Goal: Task Accomplishment & Management: Manage account settings

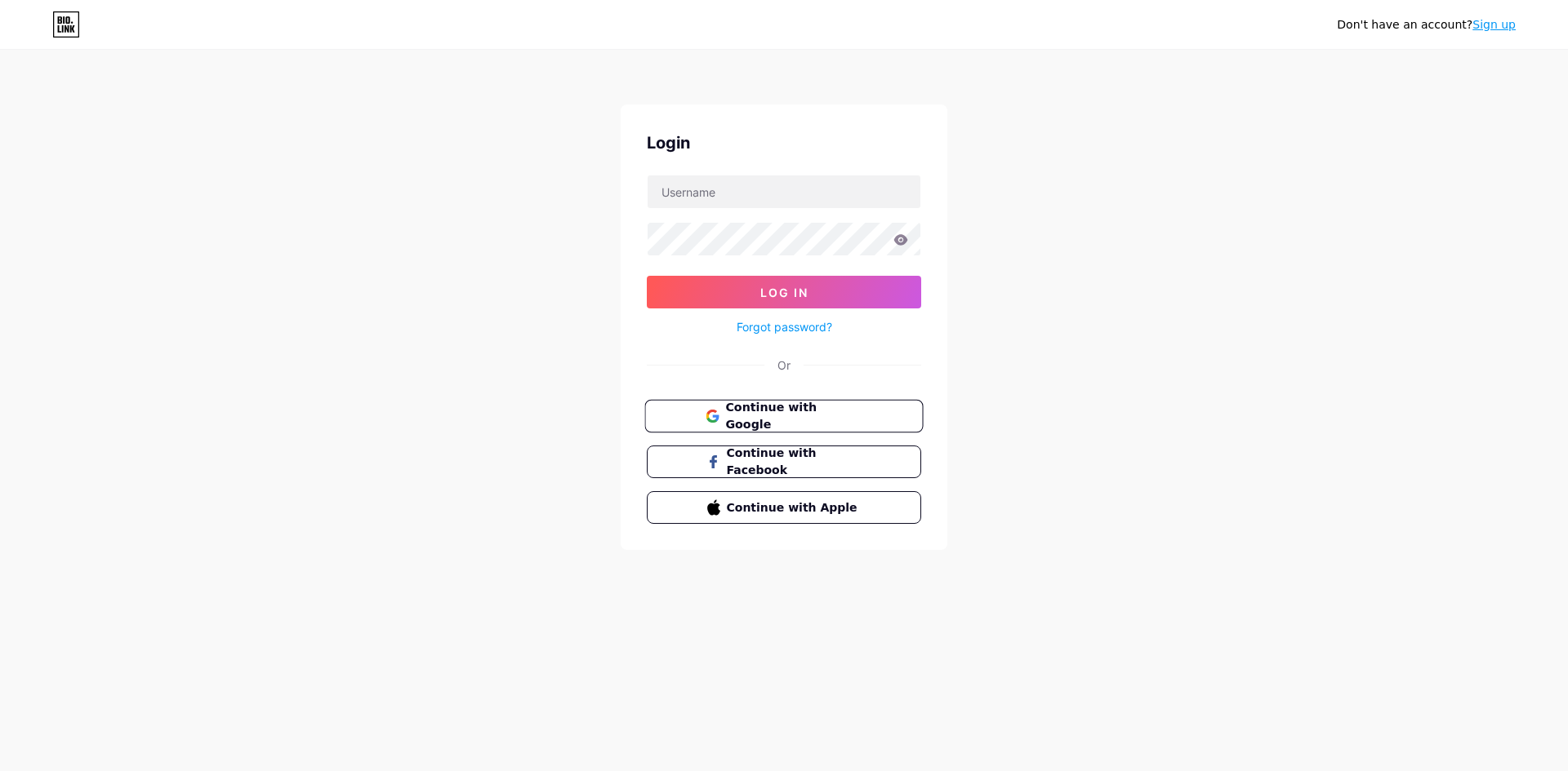
drag, startPoint x: 801, startPoint y: 415, endPoint x: 848, endPoint y: 410, distance: 47.3
click at [802, 415] on span "Continue with Google" at bounding box center [793, 416] width 136 height 35
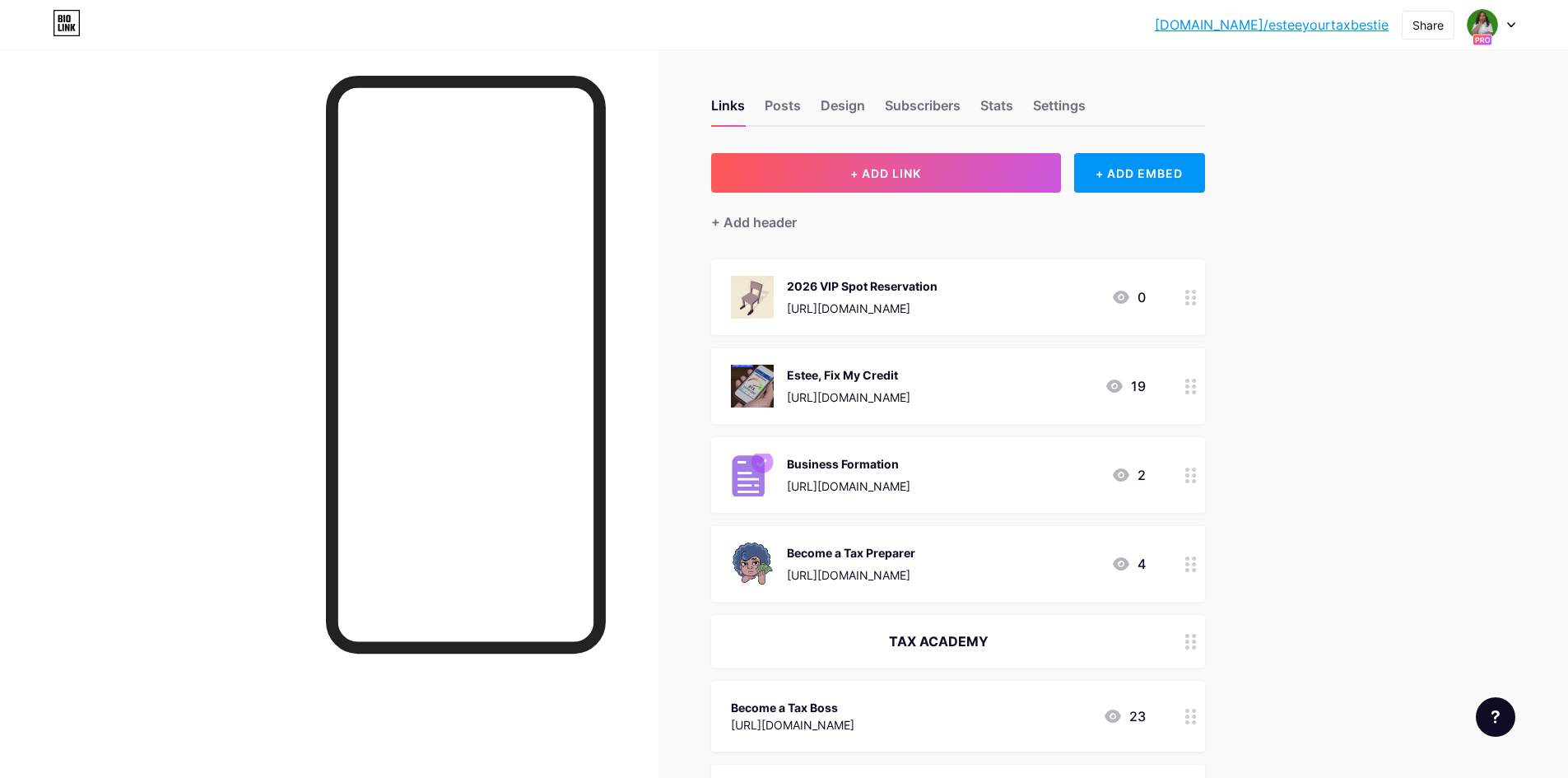
click at [1513, 24] on icon at bounding box center [1511, 26] width 7 height 4
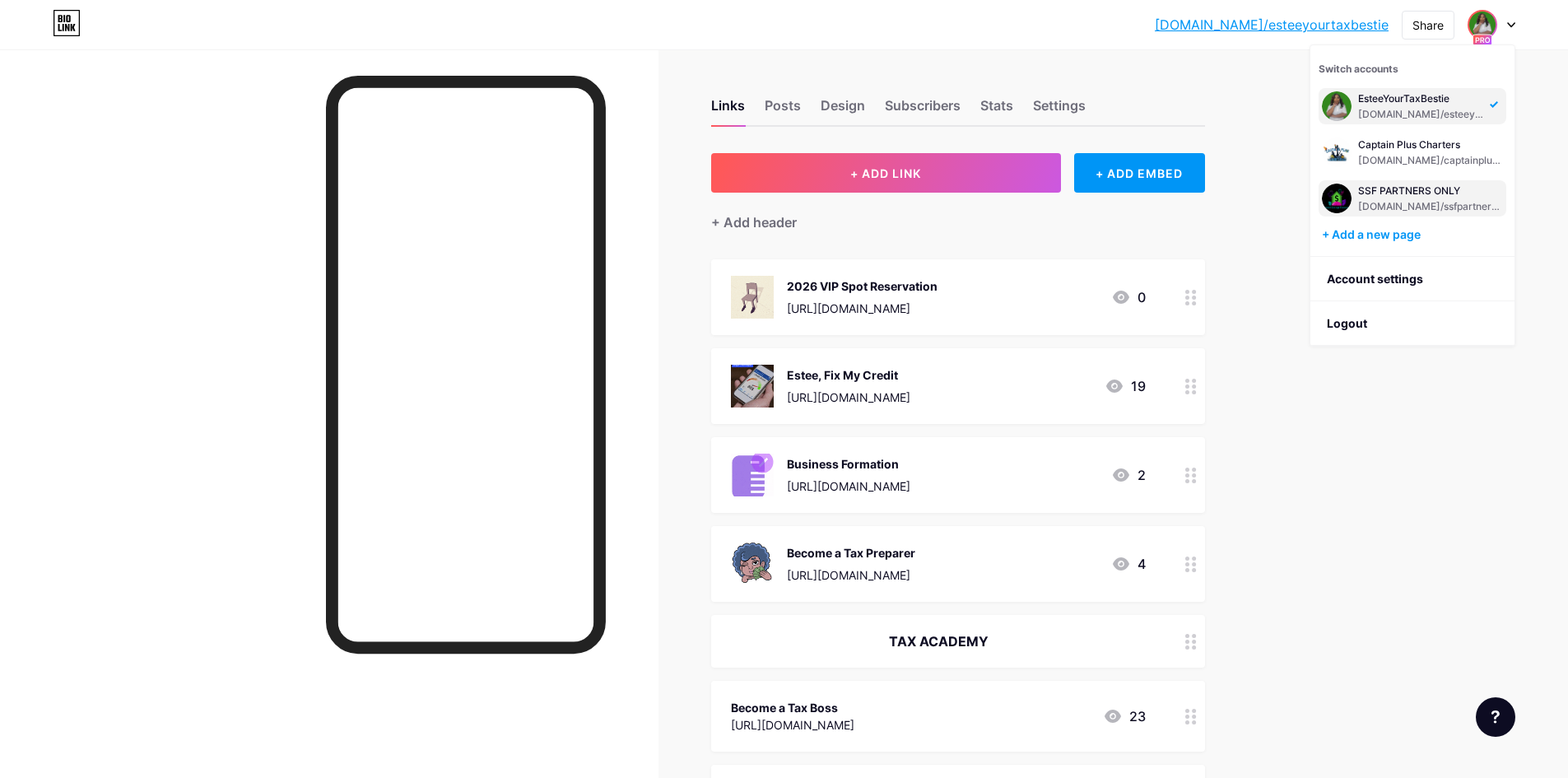
click at [1439, 197] on div "SSF PARTNERS ONLY" at bounding box center [1431, 190] width 145 height 13
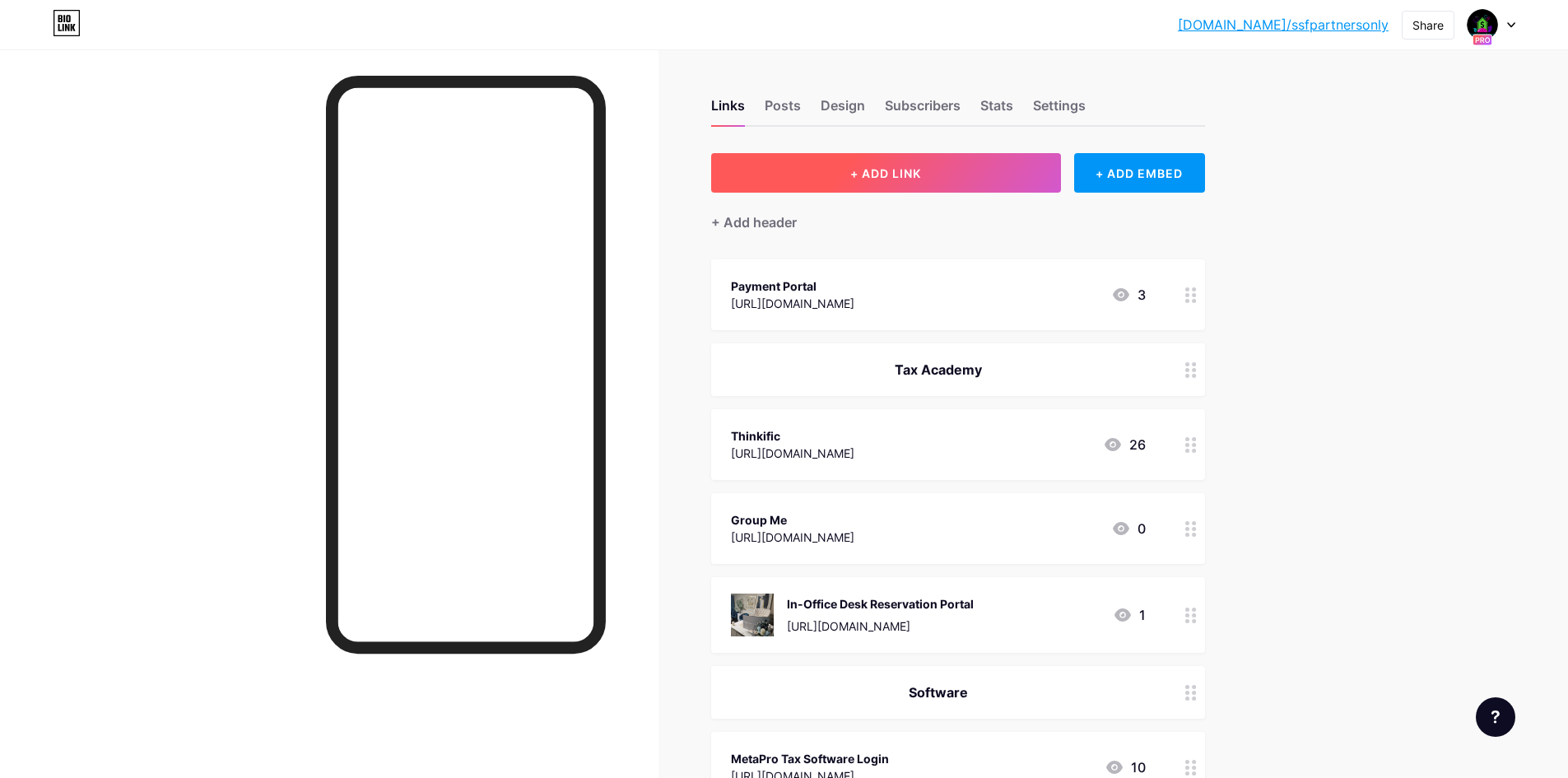
click at [898, 172] on span "+ ADD LINK" at bounding box center [885, 174] width 71 height 14
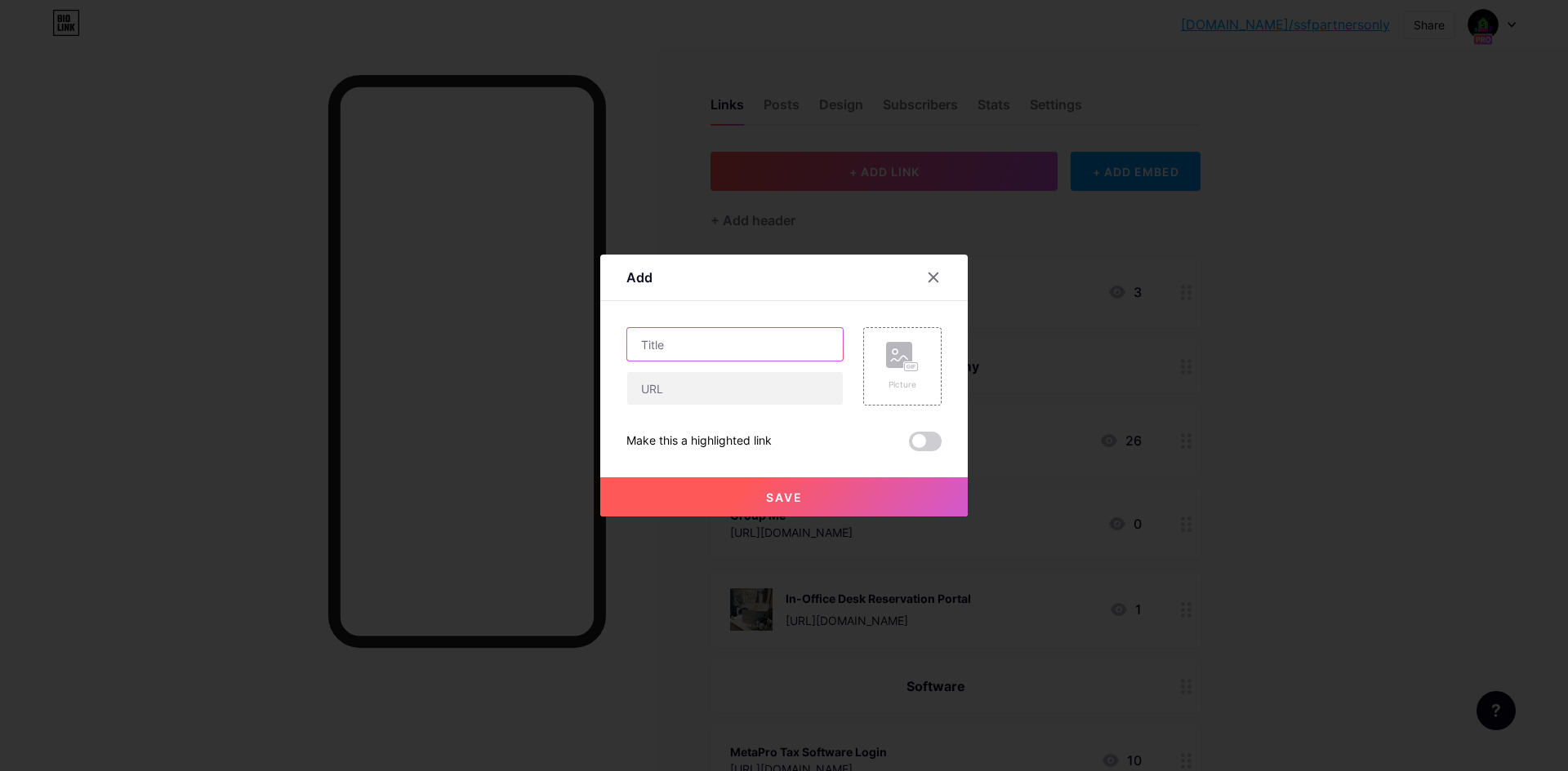
click at [693, 348] on input "text" at bounding box center [735, 344] width 216 height 33
type input "R"
drag, startPoint x: 817, startPoint y: 348, endPoint x: 733, endPoint y: 344, distance: 84.1
click at [733, 344] on input "8332 Release of Dependent" at bounding box center [735, 344] width 216 height 33
type input "8332 Release of Right to Claim"
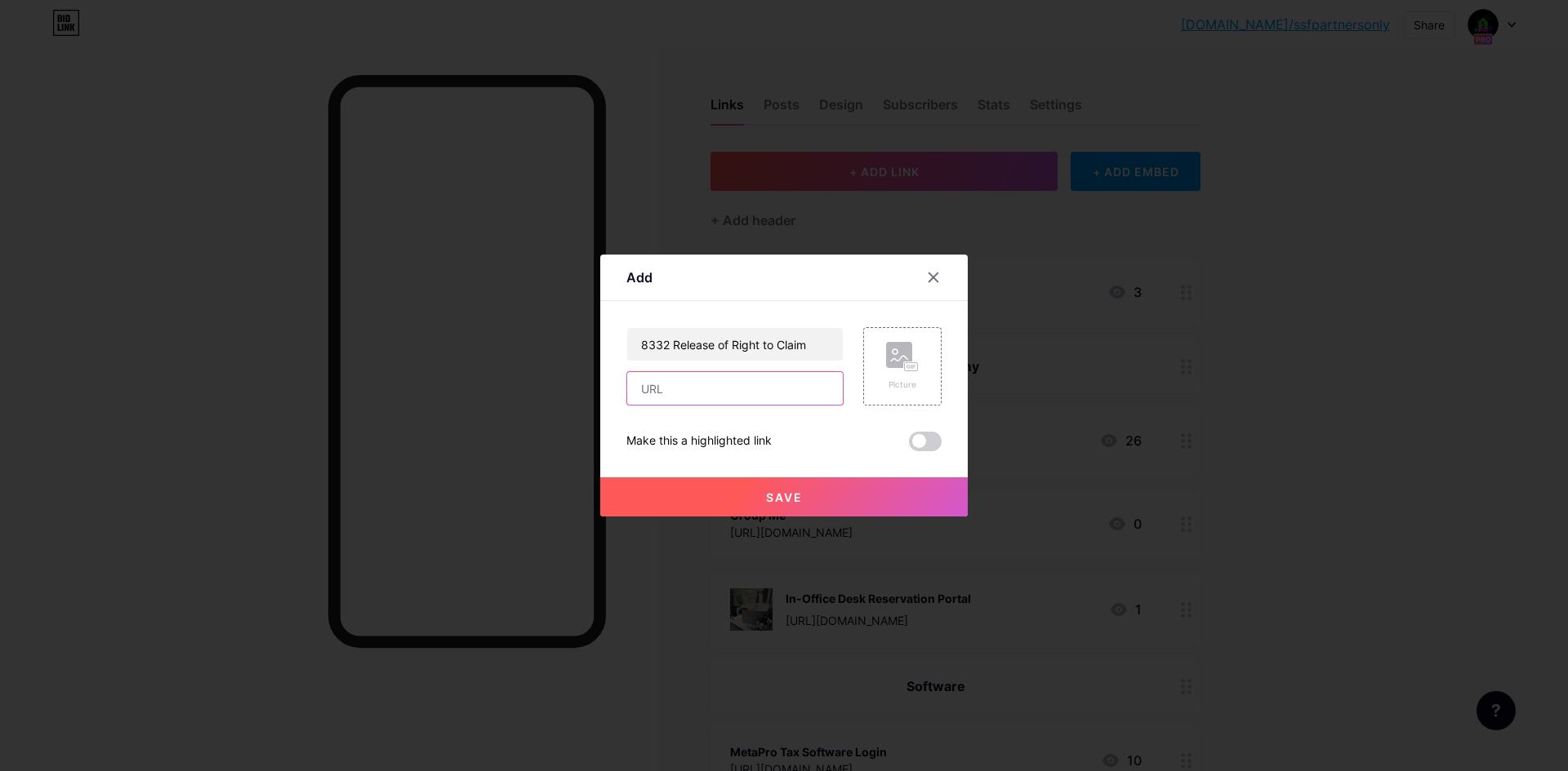
click at [719, 394] on input "text" at bounding box center [735, 389] width 216 height 33
paste input "https://form.jotform.com/252533992346060"
type input "https://form.jotform.com/252533992346060"
click at [784, 495] on span "Save" at bounding box center [784, 497] width 37 height 14
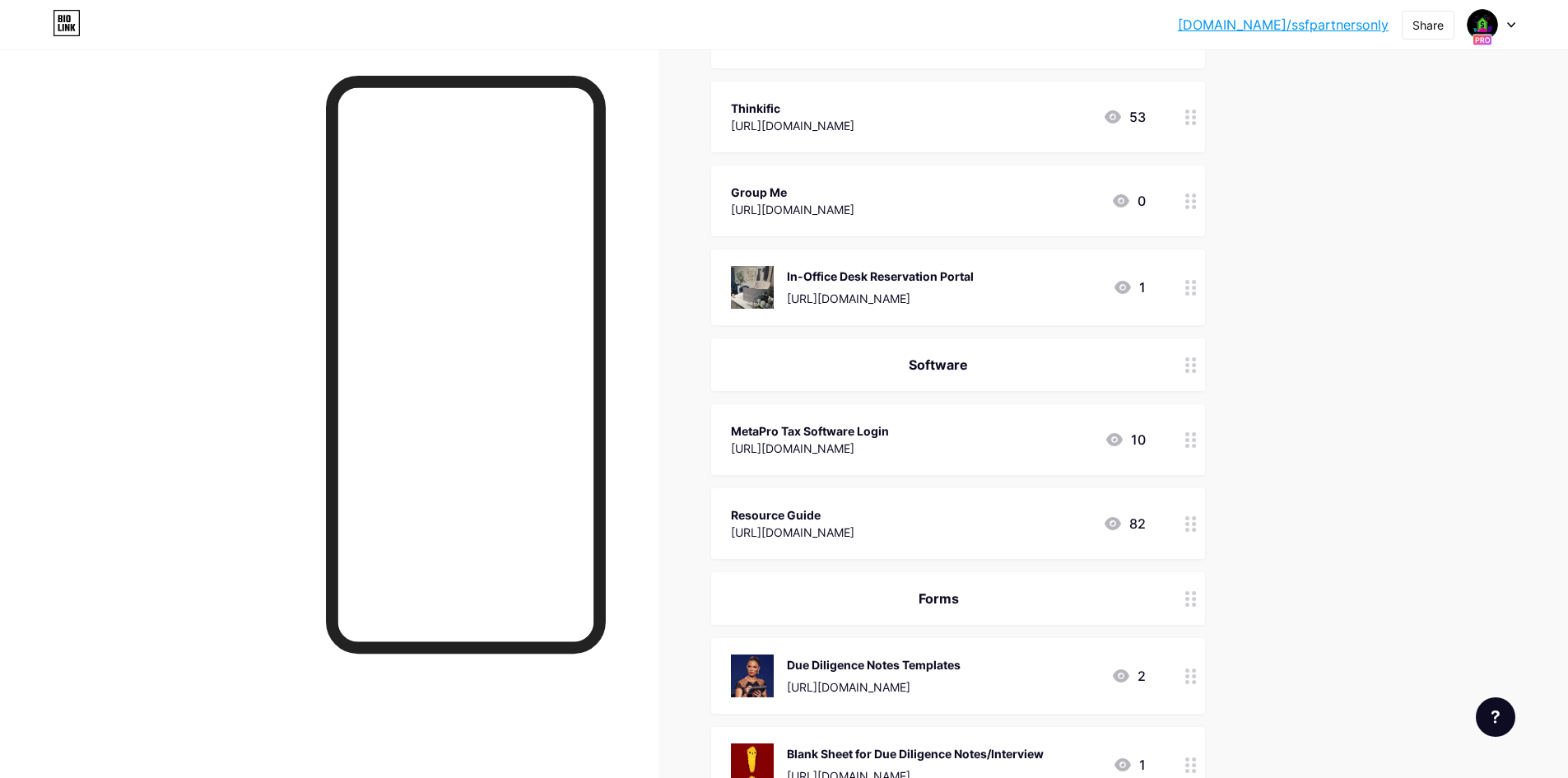
scroll to position [0, 0]
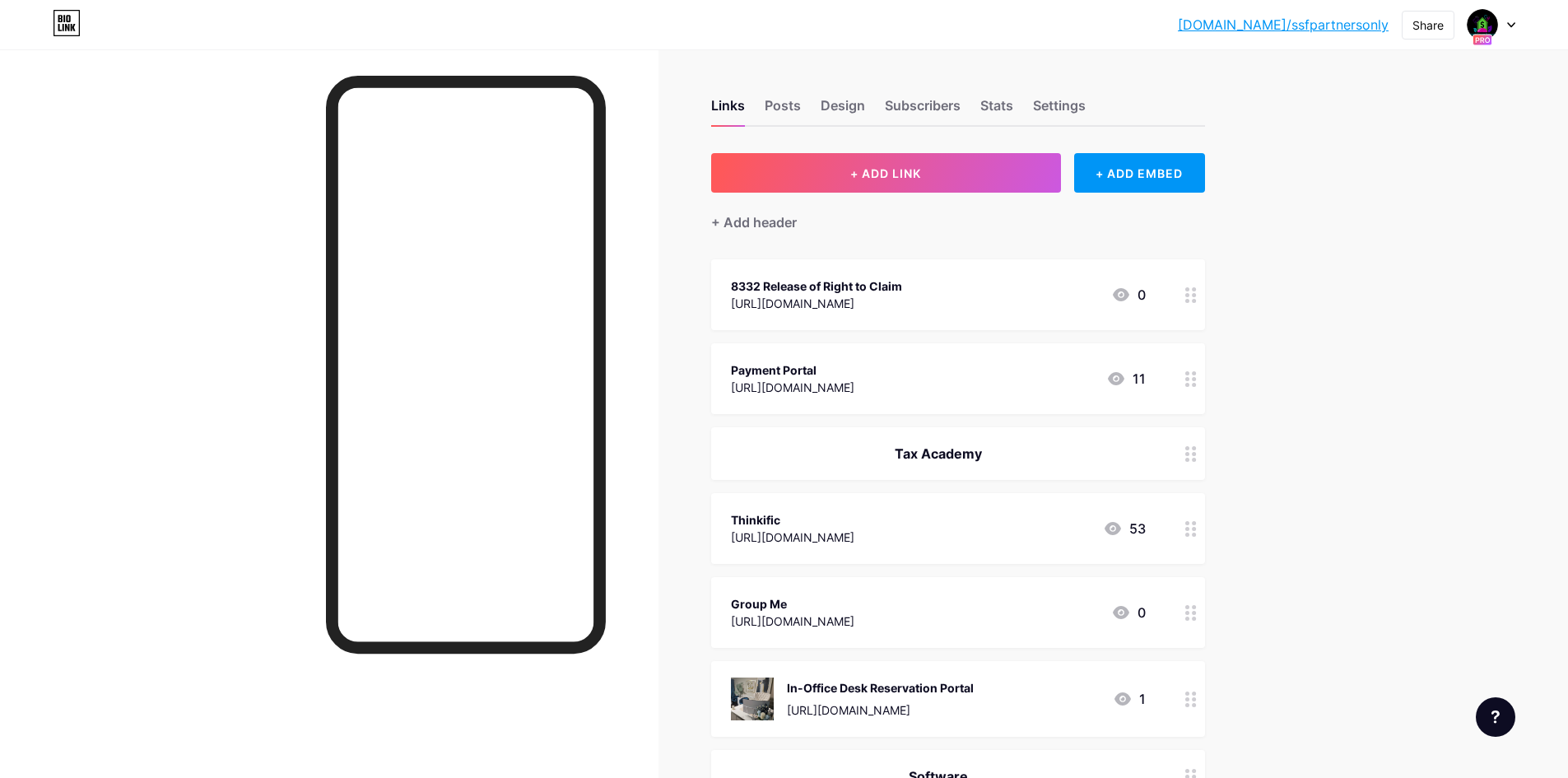
drag, startPoint x: 1086, startPoint y: 296, endPoint x: 1106, endPoint y: 399, distance: 104.9
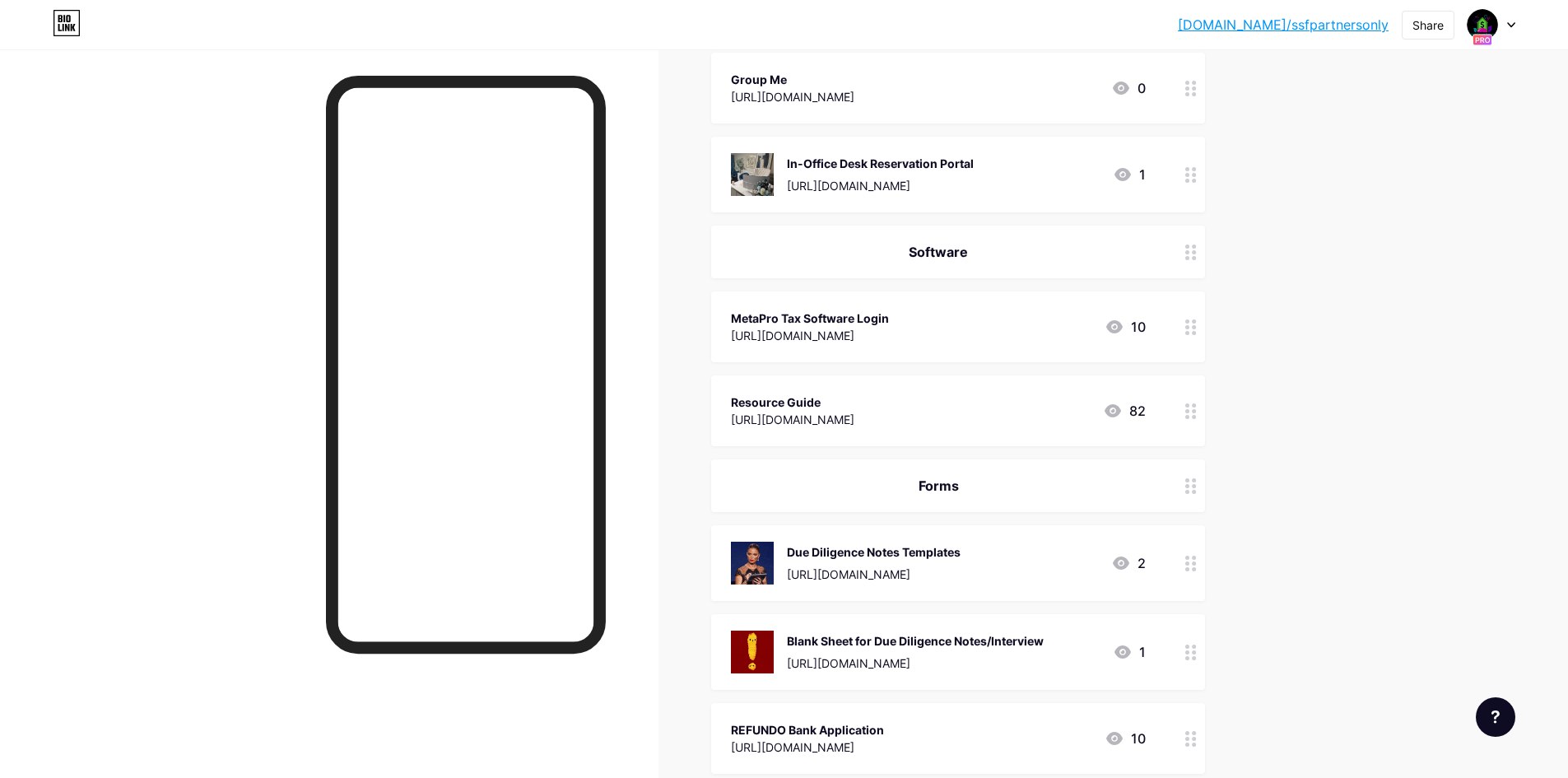
scroll to position [577, 0]
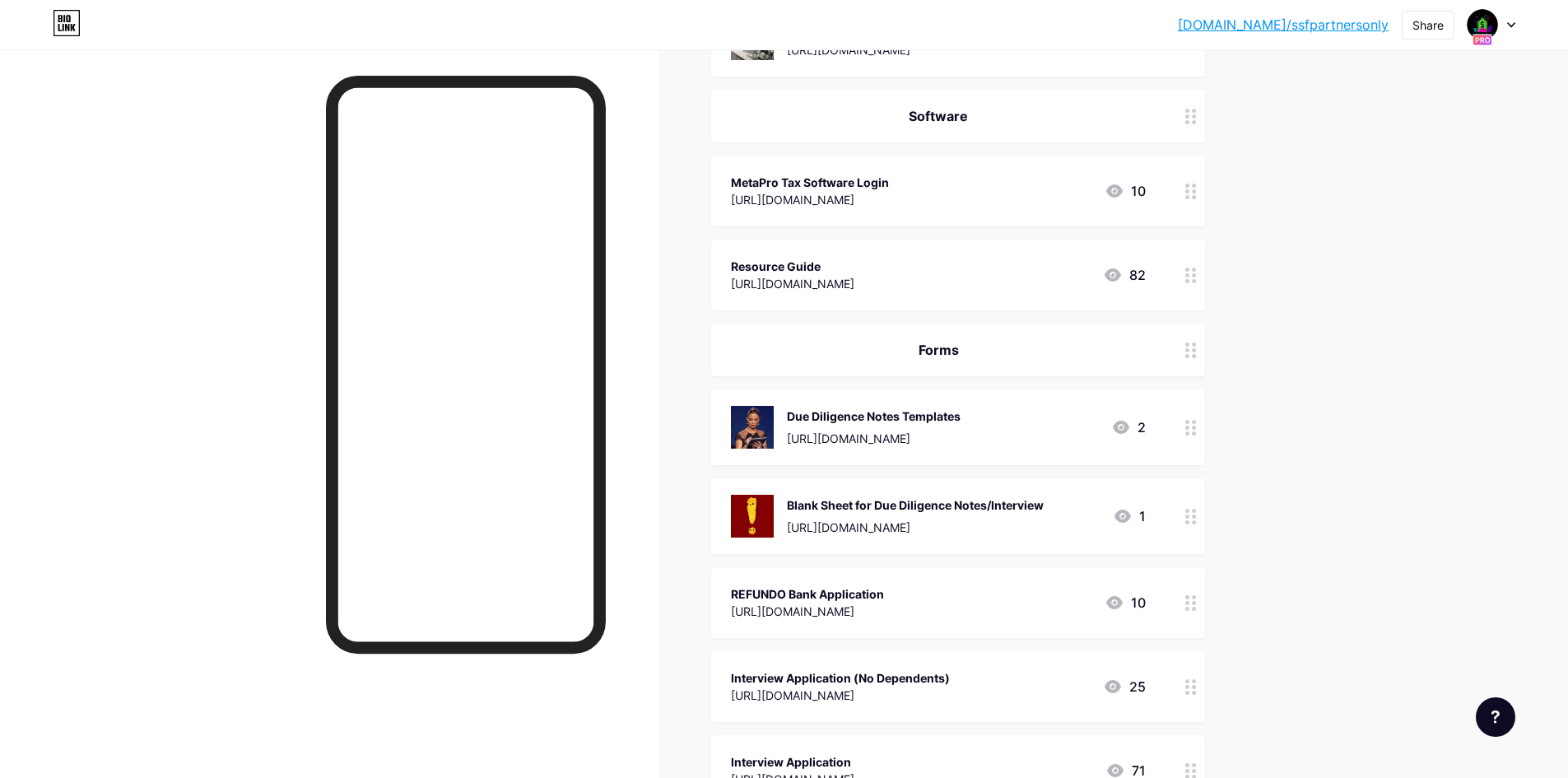
click at [961, 425] on div "Due Diligence Notes Templates https://form.jotform.com/252268759770067" at bounding box center [873, 428] width 174 height 43
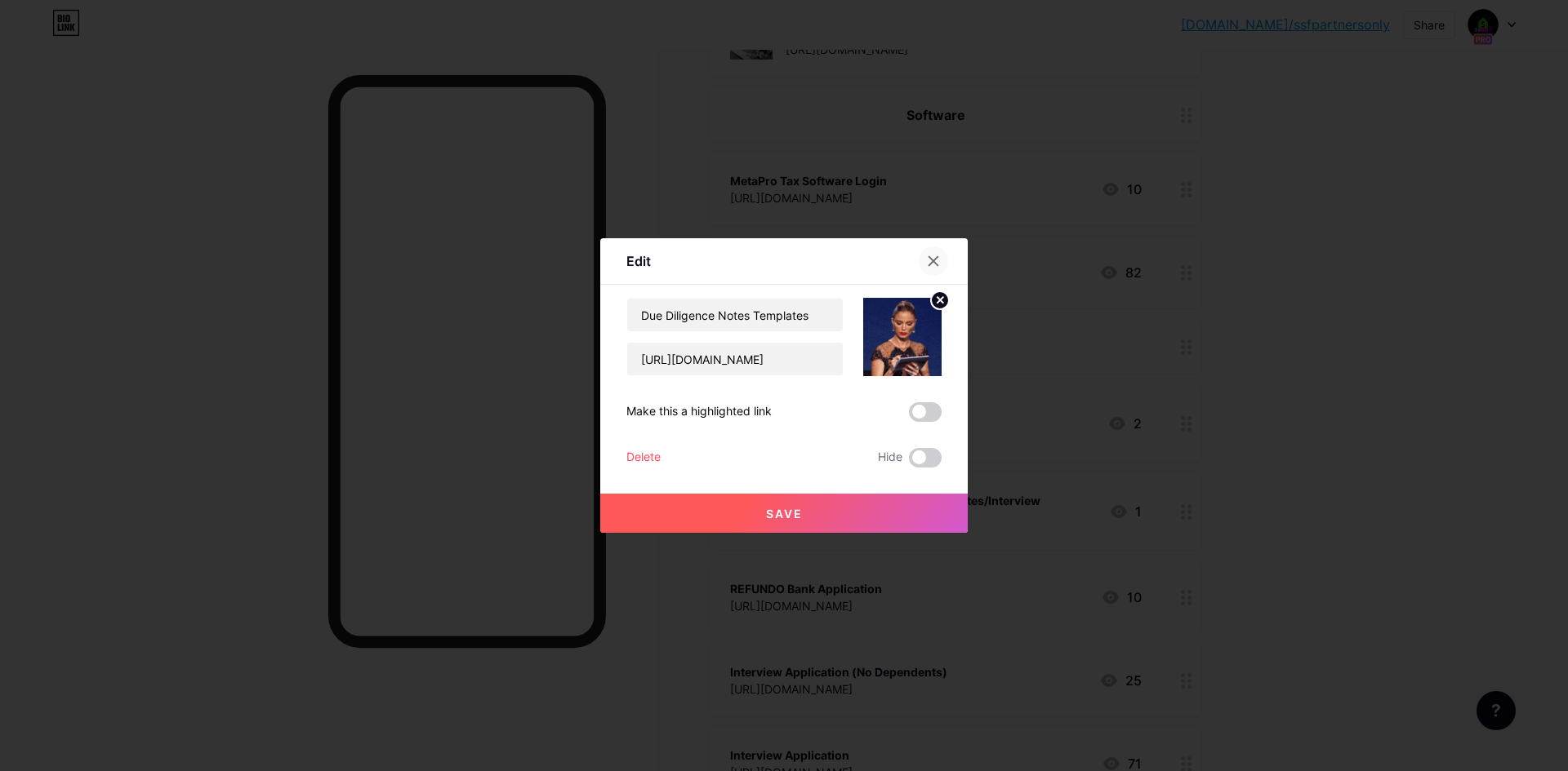
click at [933, 262] on icon at bounding box center [933, 261] width 9 height 9
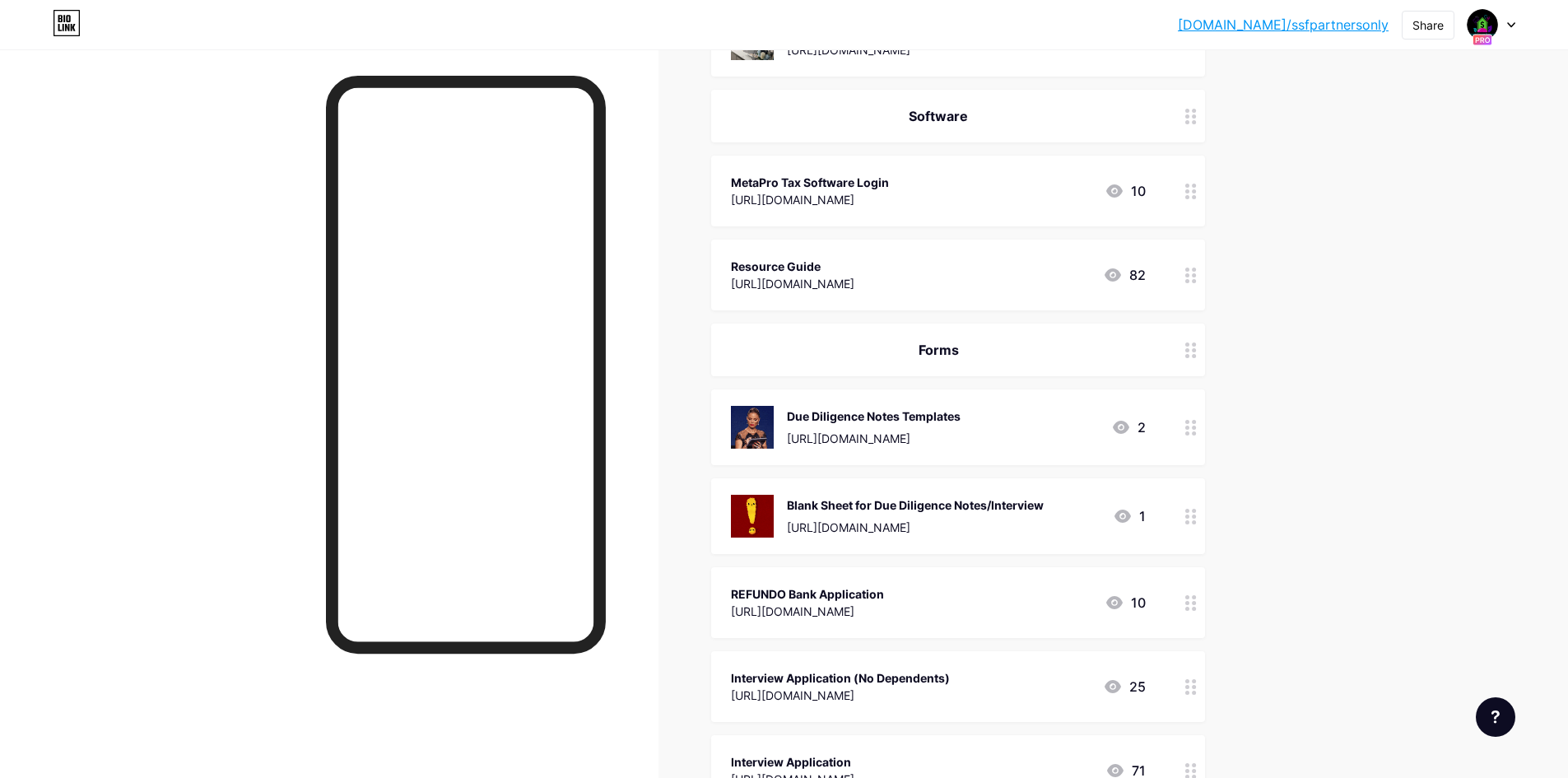
click at [1349, 24] on link "[DOMAIN_NAME]/ssfpartnersonly" at bounding box center [1283, 25] width 211 height 20
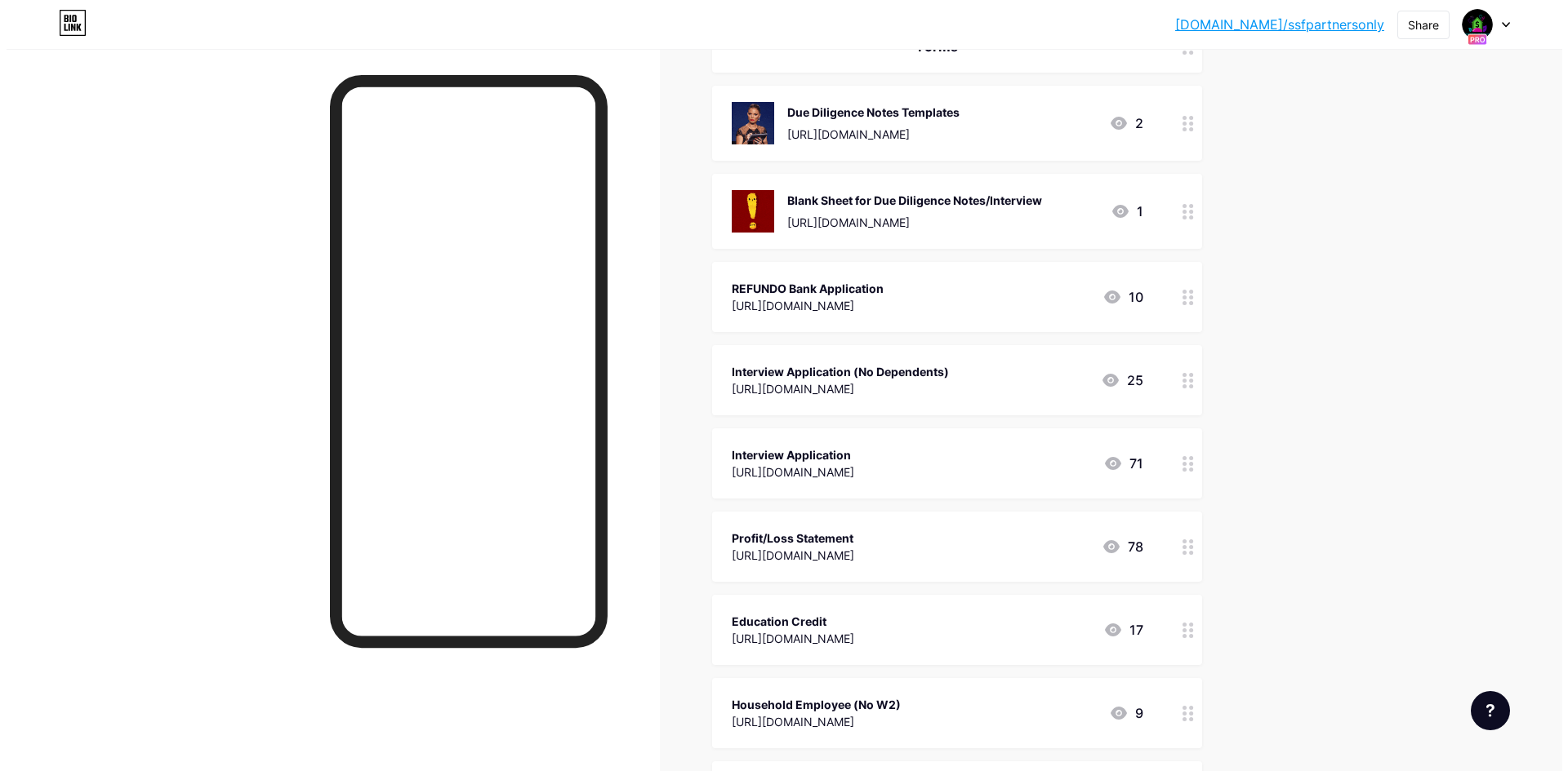
scroll to position [897, 0]
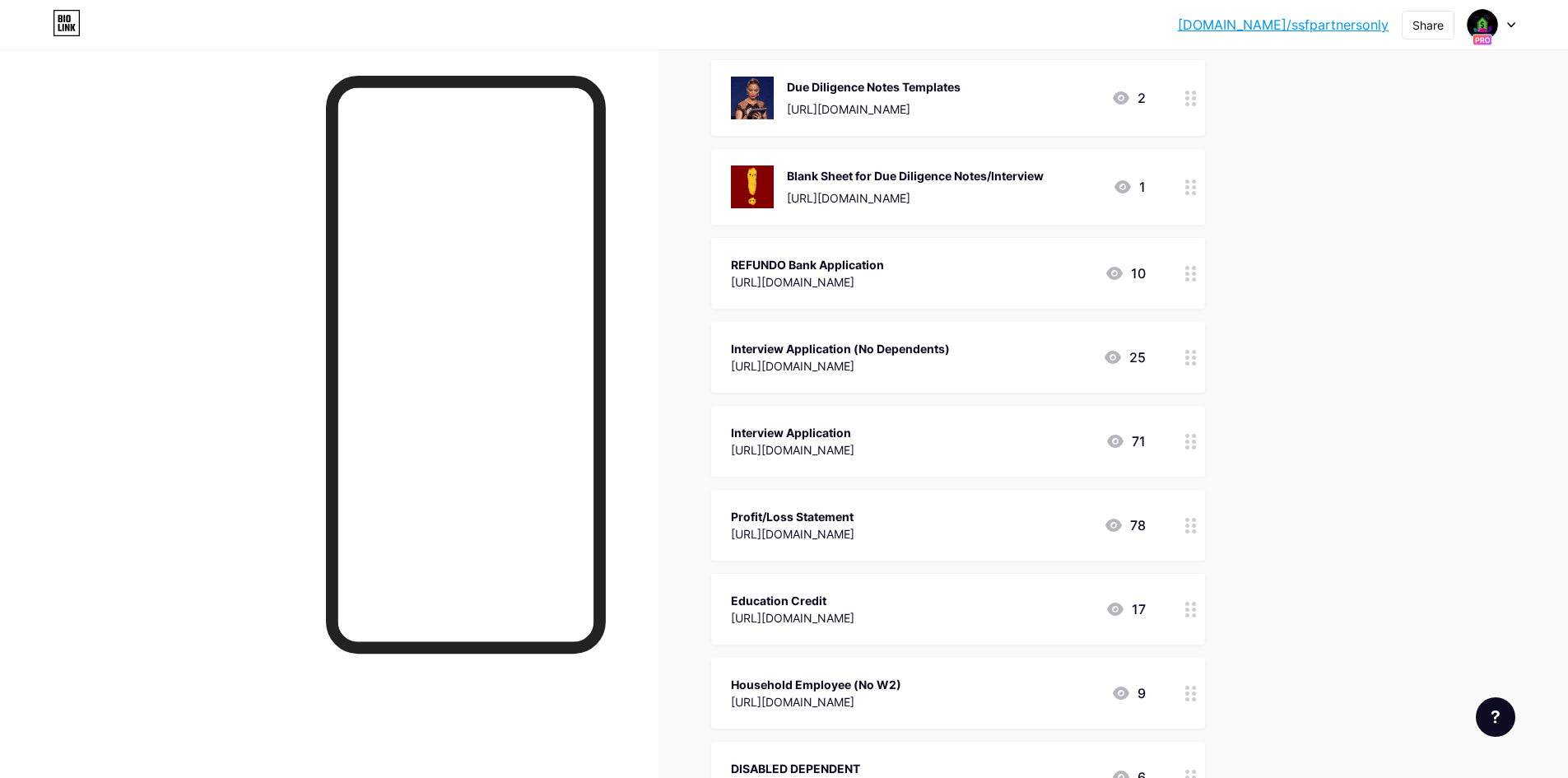
click at [1064, 513] on div "Profit/Loss Statement https://form.jotform.com/242157450022041 78" at bounding box center [937, 525] width 415 height 38
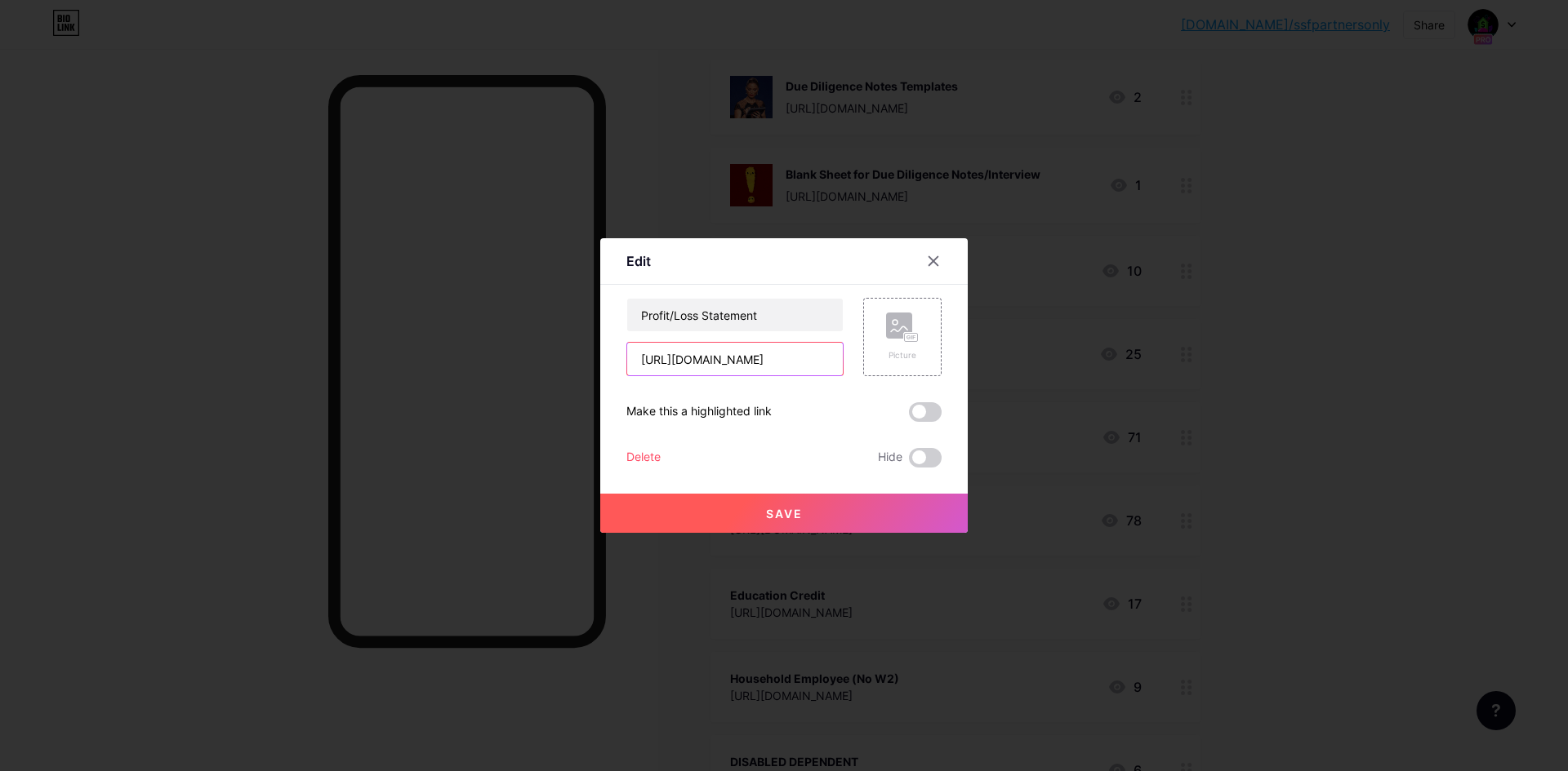
click at [801, 360] on input "https://form.jotform.com/242157450022041" at bounding box center [735, 360] width 216 height 33
drag, startPoint x: 649, startPoint y: 359, endPoint x: 971, endPoint y: 377, distance: 322.5
click at [971, 377] on div "Edit Content YouTube Play YouTube video without leaving your page. ADD Vimeo Pl…" at bounding box center [784, 385] width 1568 height 771
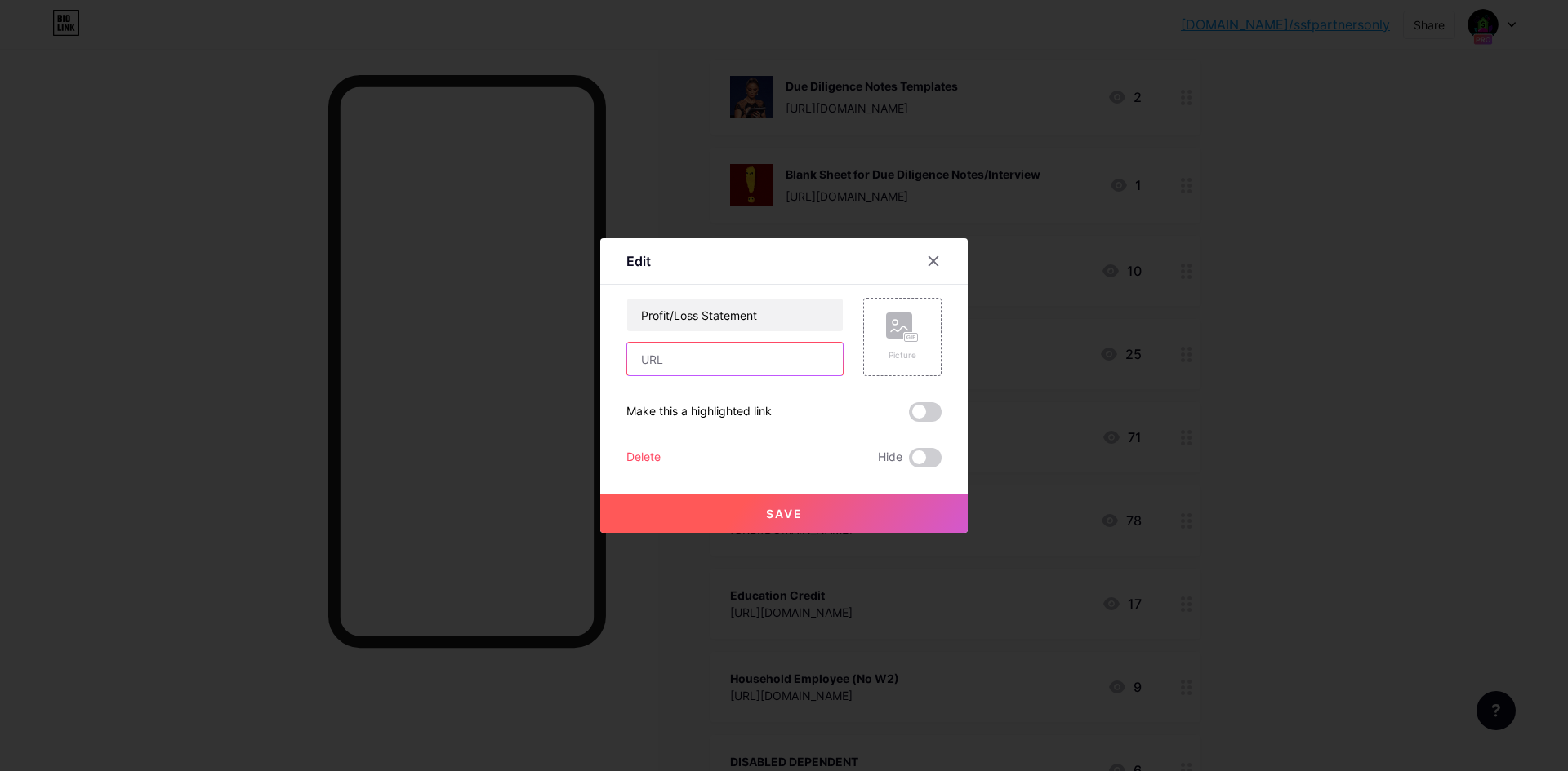
paste input "https://form.jotform.com/252828400627154"
type input "https://form.jotform.com/252828400627154"
click at [784, 511] on span "Save" at bounding box center [784, 513] width 37 height 14
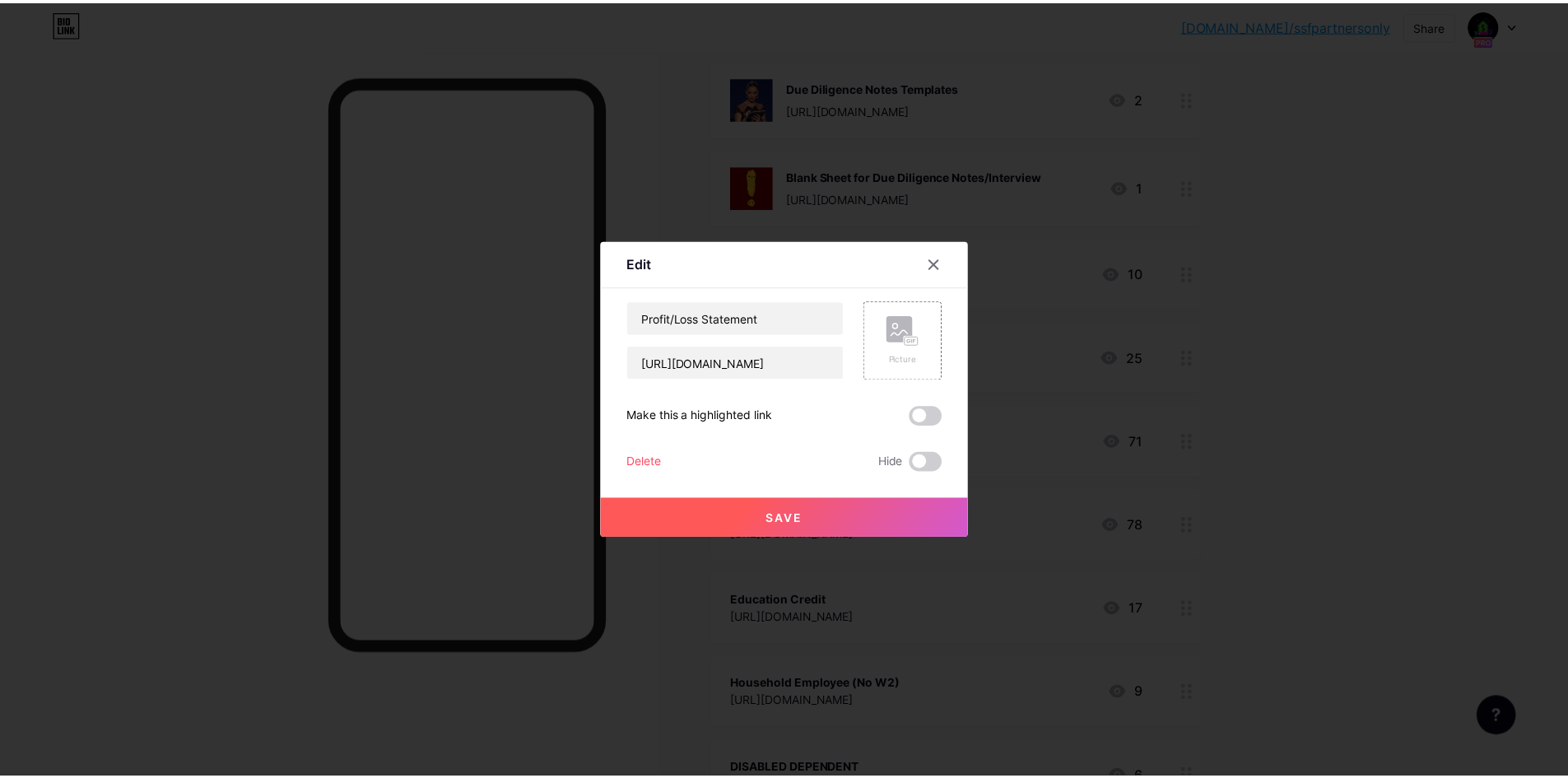
scroll to position [0, 0]
